Goal: Transaction & Acquisition: Download file/media

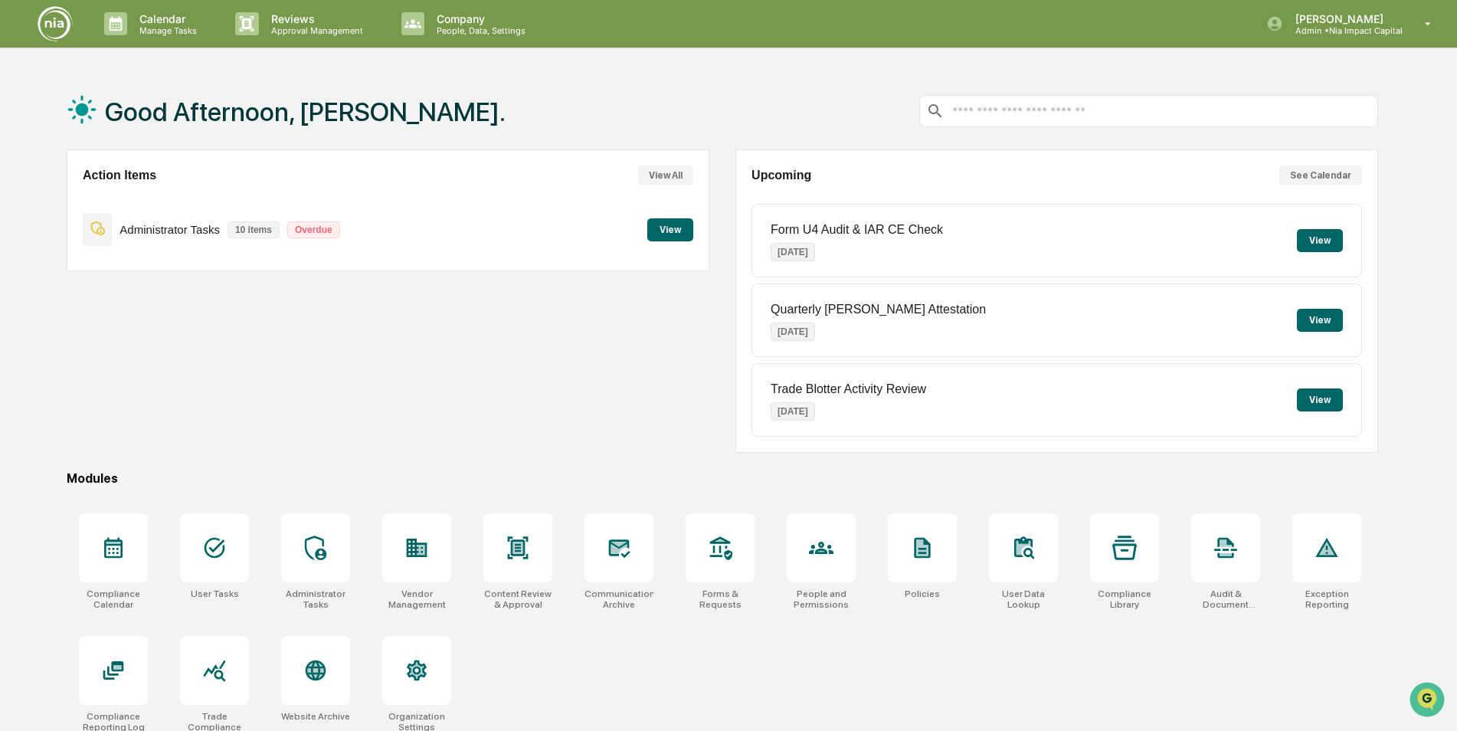
scroll to position [73, 0]
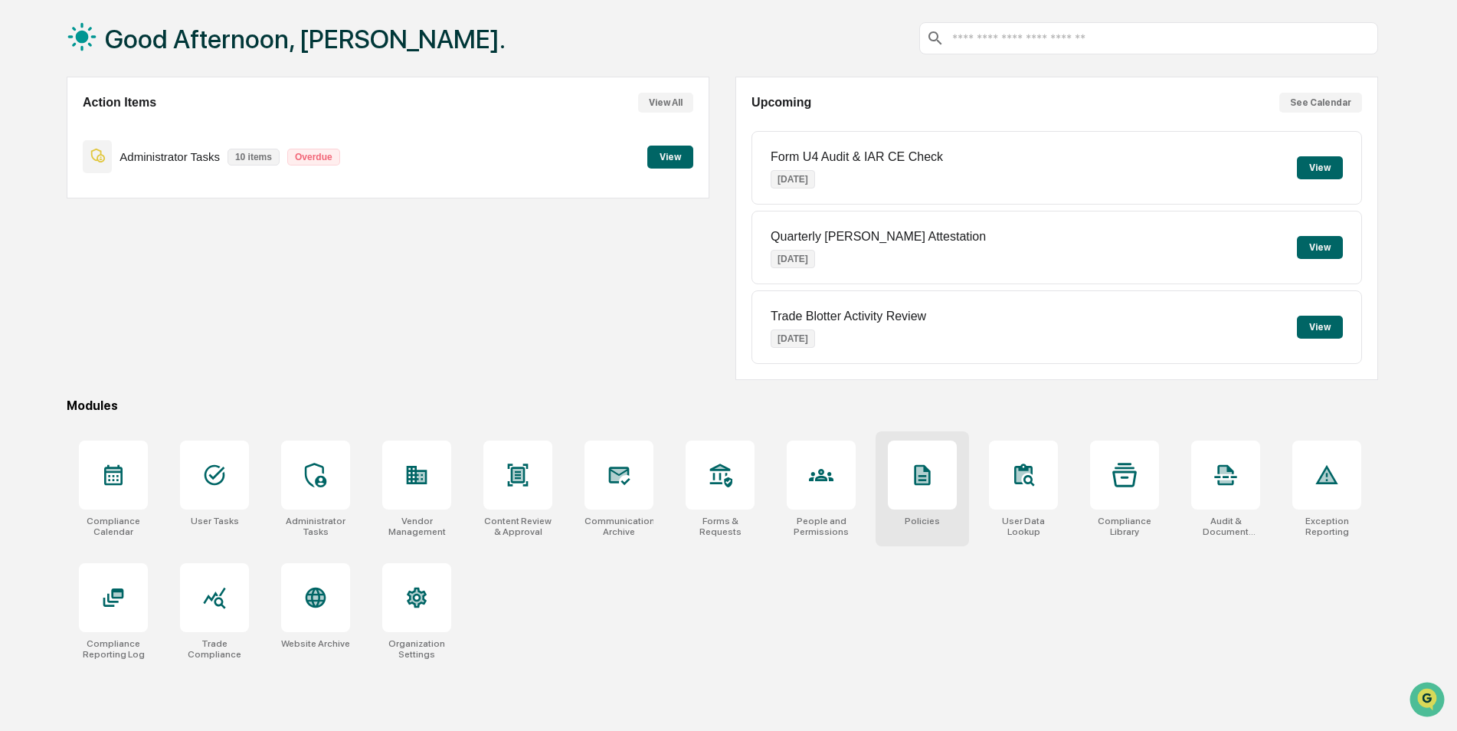
click at [897, 493] on div at bounding box center [922, 474] width 69 height 69
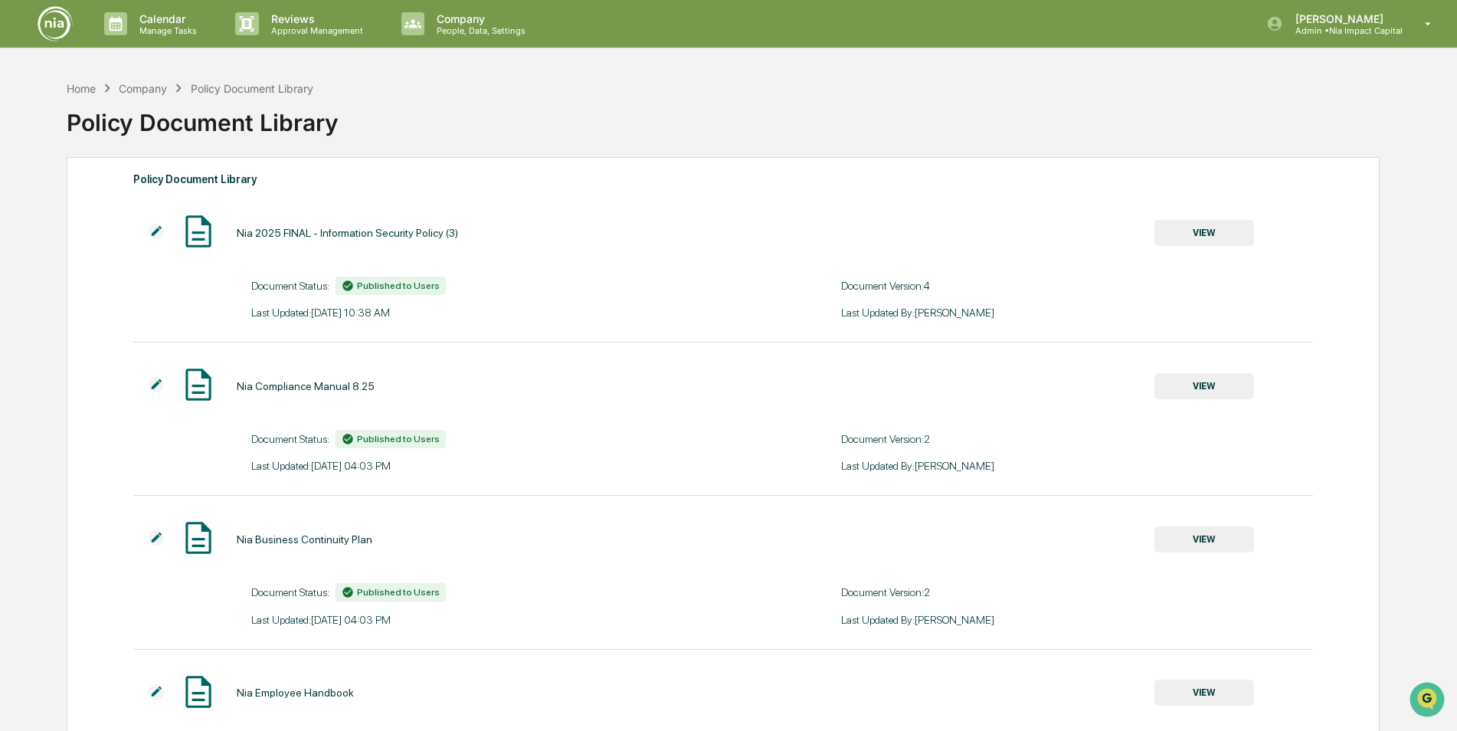
click at [1201, 389] on button "VIEW" at bounding box center [1204, 386] width 100 height 26
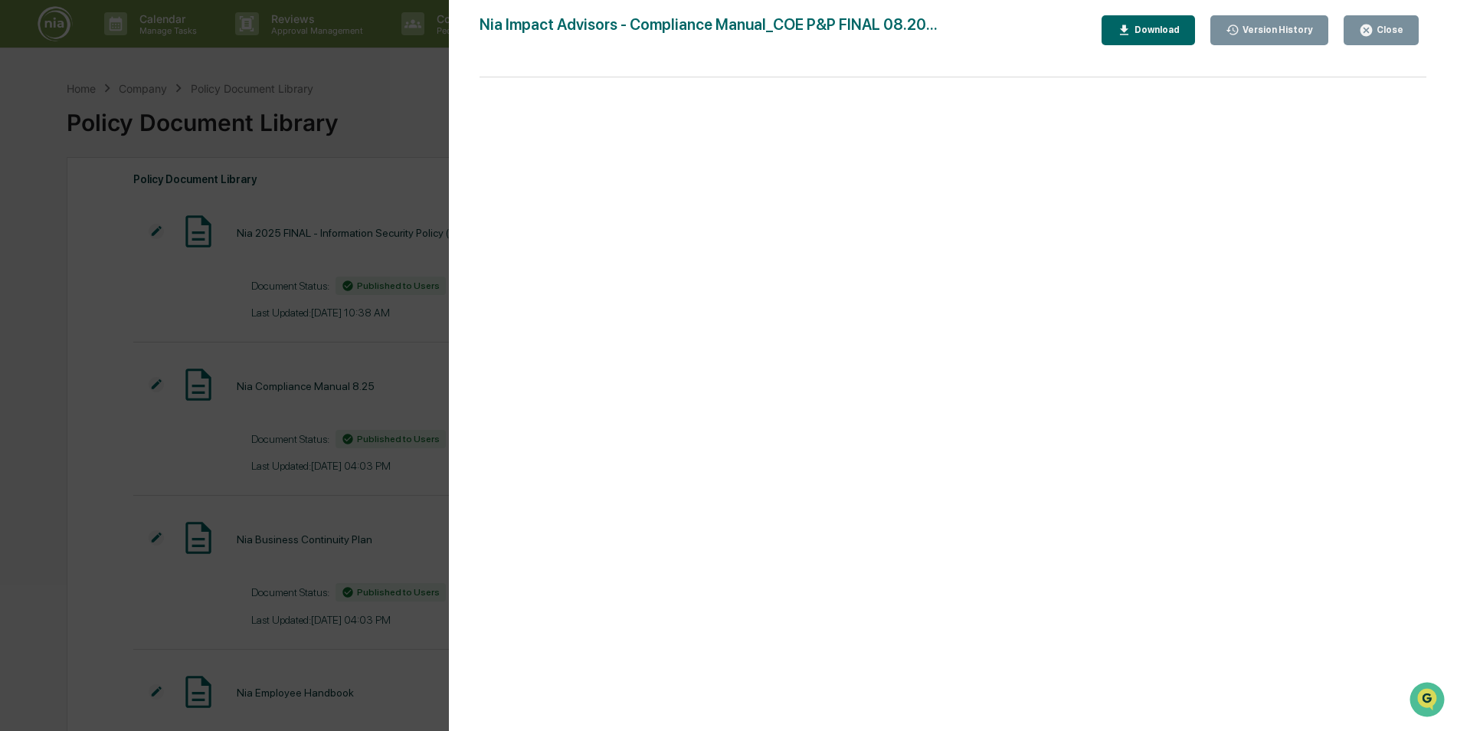
click at [1370, 31] on icon "button" at bounding box center [1366, 30] width 15 height 15
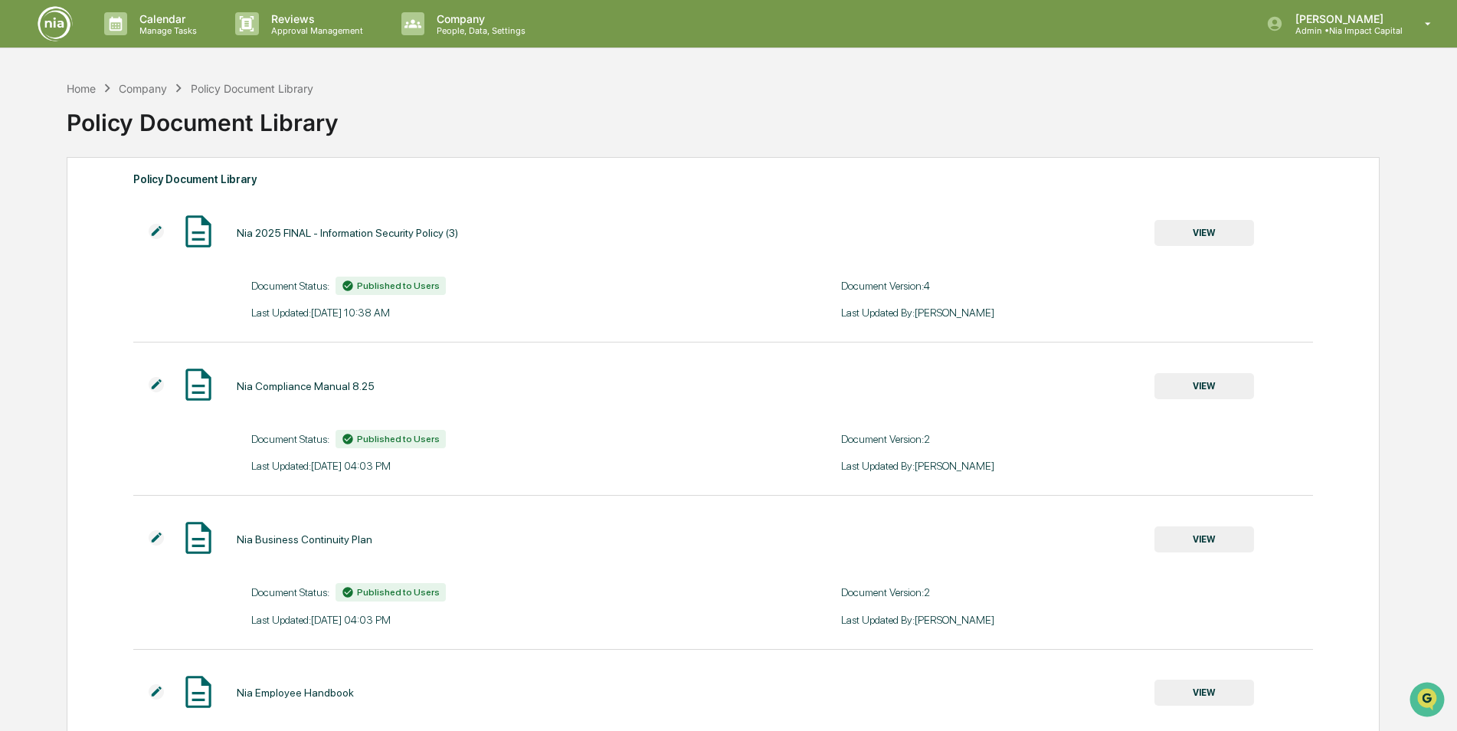
click at [1190, 393] on button "VIEW" at bounding box center [1204, 386] width 100 height 26
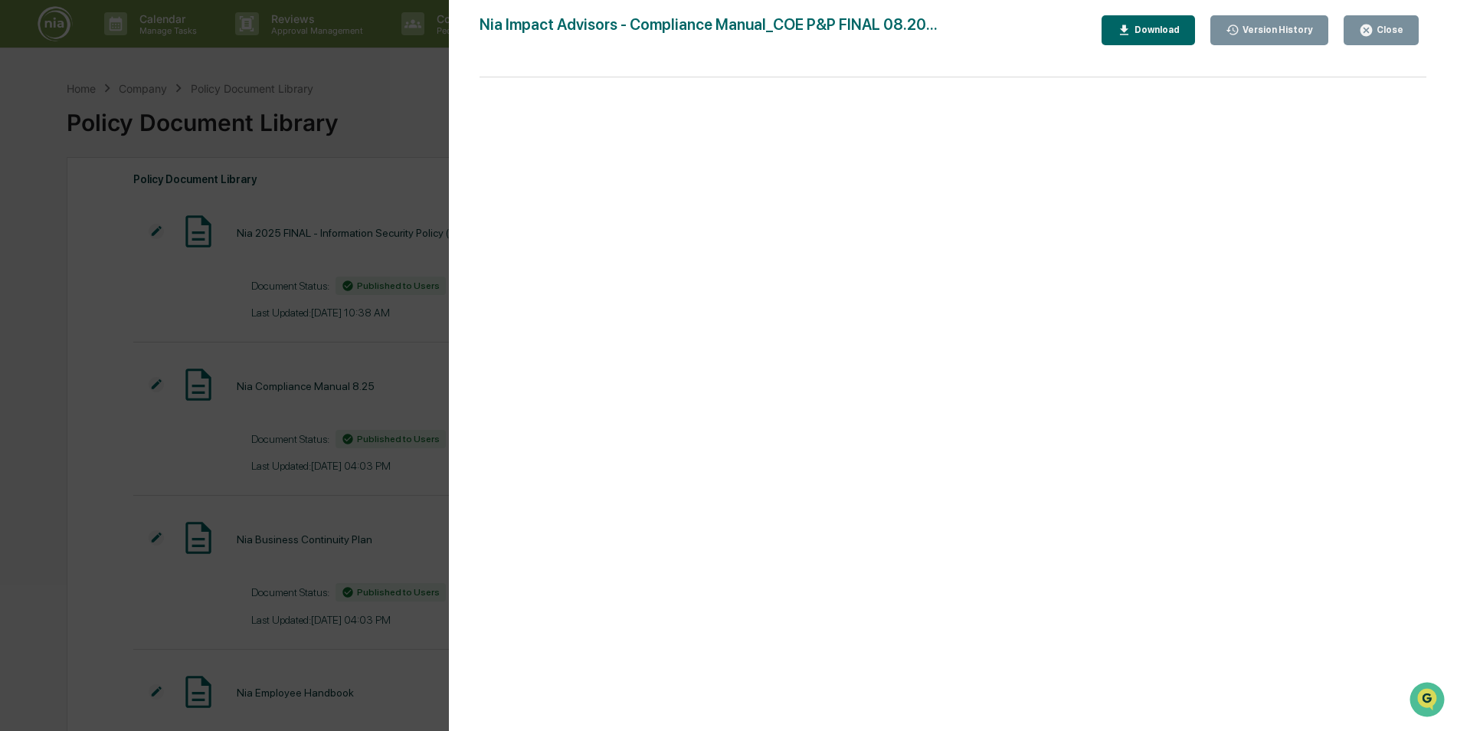
click at [1134, 38] on button "Download" at bounding box center [1148, 30] width 93 height 30
click at [1405, 25] on button "Close" at bounding box center [1381, 30] width 75 height 30
